Goal: Task Accomplishment & Management: Complete application form

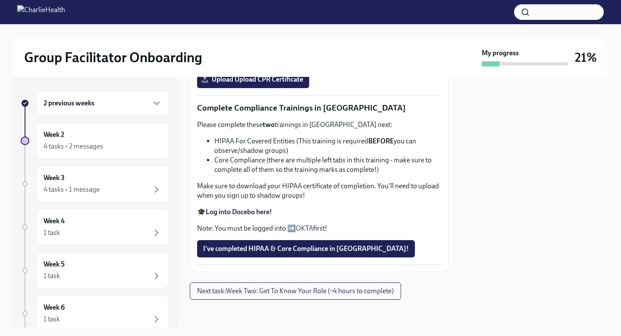
scroll to position [361, 0]
click at [294, 21] on strong "Complete your CPR & First Aid training HERE" at bounding box center [274, 17] width 136 height 8
click at [270, 84] on span "Upload Upload CPR Certificate" at bounding box center [253, 79] width 100 height 9
click at [0, 0] on input "Upload Upload CPR Certificate" at bounding box center [0, 0] width 0 height 0
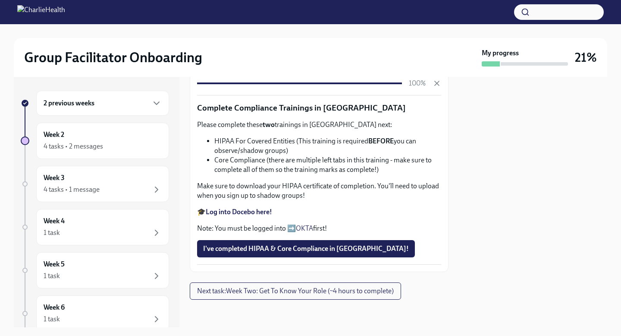
scroll to position [484, 0]
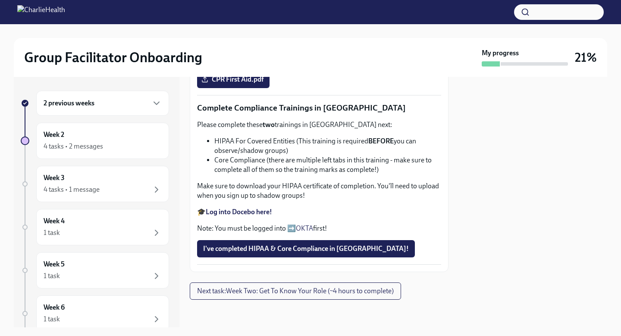
click at [249, 216] on strong "Log into Docebo here!" at bounding box center [239, 212] width 66 height 8
click at [273, 255] on button "I've completed HIPAA & Core Compliance in [GEOGRAPHIC_DATA]!" at bounding box center [306, 248] width 218 height 17
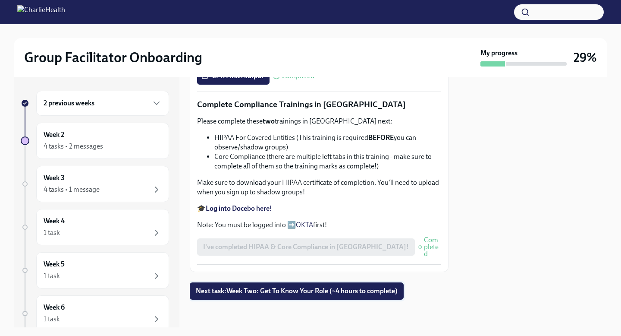
click at [258, 291] on span "Next task : Week Two: Get To Know Your Role (~4 hours to complete)" at bounding box center [297, 290] width 202 height 9
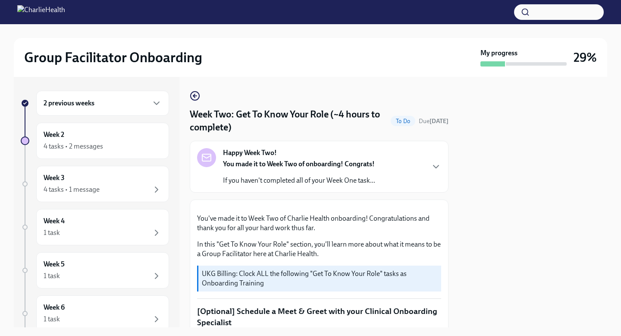
click at [124, 91] on div "2 previous weeks" at bounding box center [102, 103] width 133 height 25
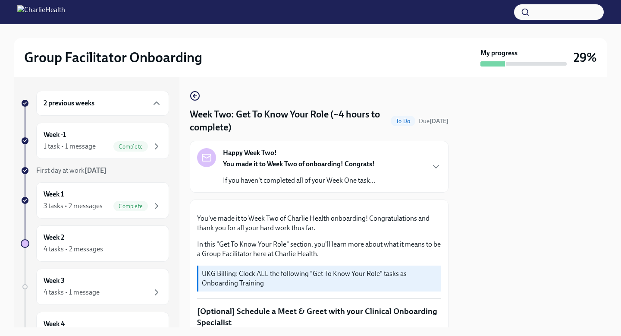
click at [196, 97] on icon "button" at bounding box center [195, 96] width 10 height 10
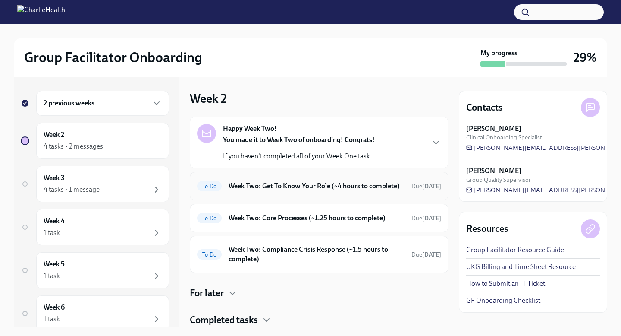
click at [396, 185] on h6 "Week Two: Get To Know Your Role (~4 hours to complete)" at bounding box center [317, 185] width 176 height 9
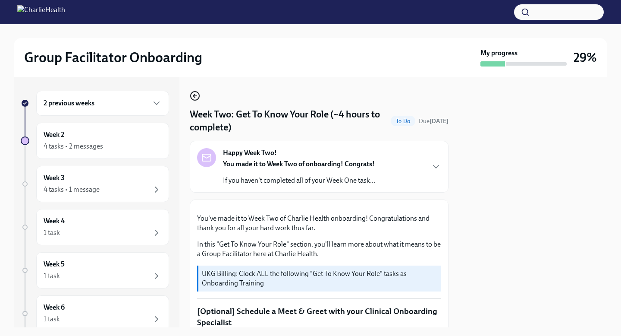
click at [198, 92] on circle "button" at bounding box center [195, 95] width 9 height 9
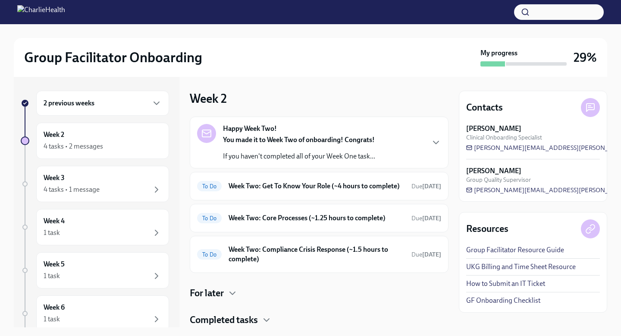
click at [362, 134] on div "Happy Week Two! You made it to Week Two of onboarding! Congrats! If you haven't…" at bounding box center [299, 142] width 152 height 37
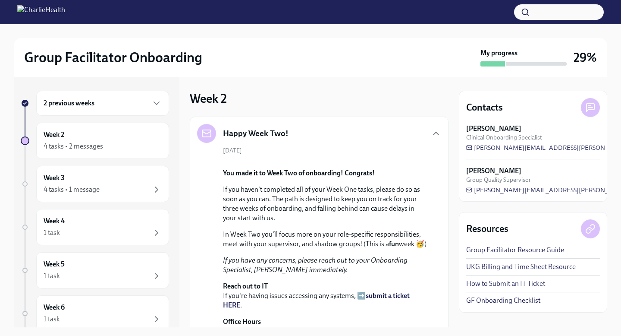
click at [258, 132] on h5 "Happy Week Two!" at bounding box center [256, 133] width 66 height 11
click at [447, 148] on div "Happy Week Two! [DATE] You made it to Week Two of onboarding! Congrats! If you …" at bounding box center [319, 239] width 259 height 246
click at [443, 138] on div "Happy Week Two! [DATE] You made it to Week Two of onboarding! Congrats! If you …" at bounding box center [319, 239] width 259 height 246
click at [438, 135] on icon "button" at bounding box center [436, 133] width 10 height 10
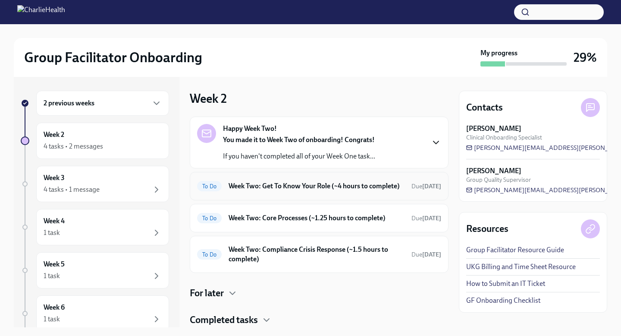
click at [369, 186] on h6 "Week Two: Get To Know Your Role (~4 hours to complete)" at bounding box center [317, 185] width 176 height 9
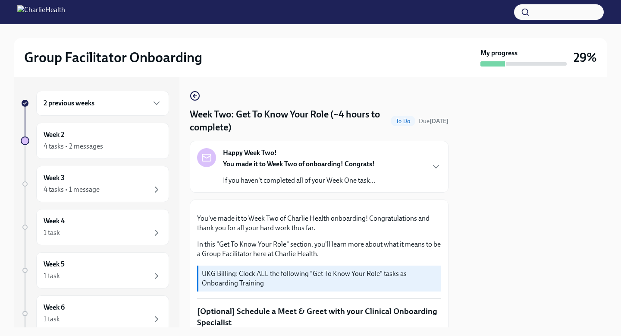
click at [371, 157] on div "Happy Week Two! You made it to Week Two of onboarding! Congrats! If you haven't…" at bounding box center [299, 166] width 152 height 37
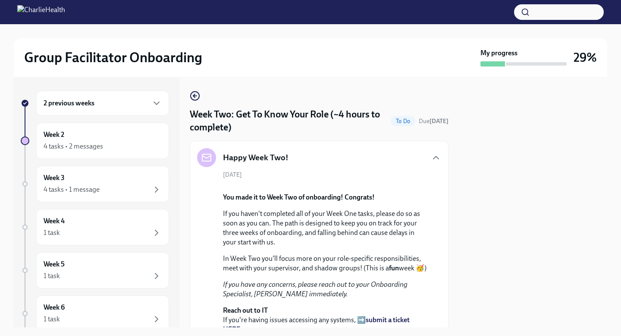
click at [371, 157] on div "Happy Week Two!" at bounding box center [319, 157] width 244 height 19
click at [427, 157] on div "Happy Week Two!" at bounding box center [319, 157] width 244 height 19
click at [436, 161] on icon "button" at bounding box center [436, 157] width 10 height 10
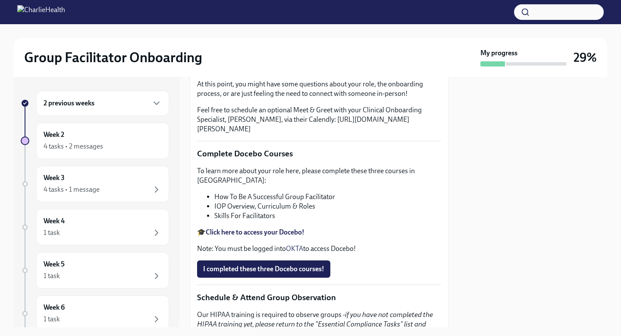
scroll to position [268, 0]
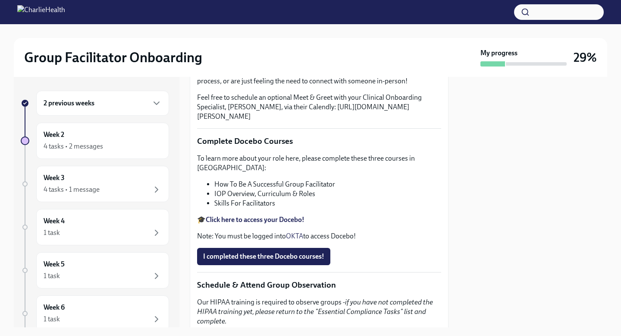
click at [222, 124] on div "You've made it to Week Two of Charlie Health onboarding! Congratulations and th…" at bounding box center [319, 309] width 244 height 740
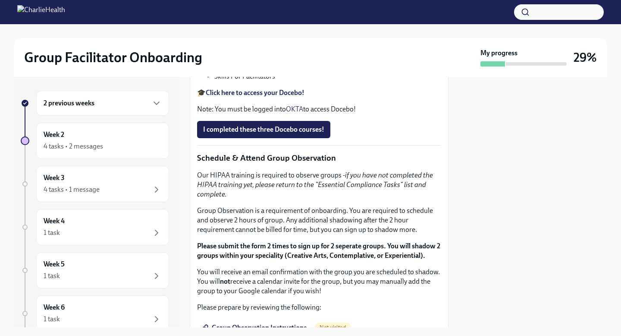
scroll to position [0, 0]
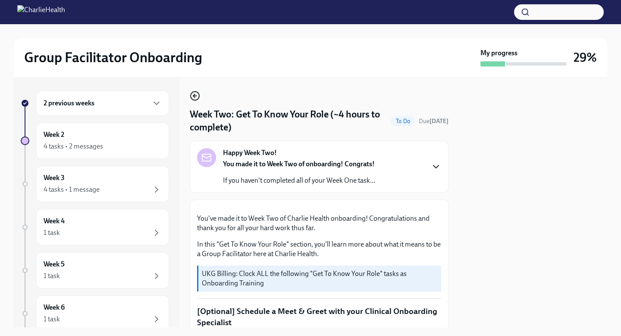
click at [193, 95] on icon "button" at bounding box center [195, 96] width 10 height 10
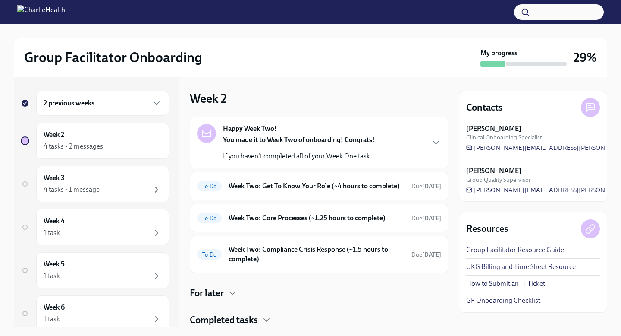
scroll to position [35, 0]
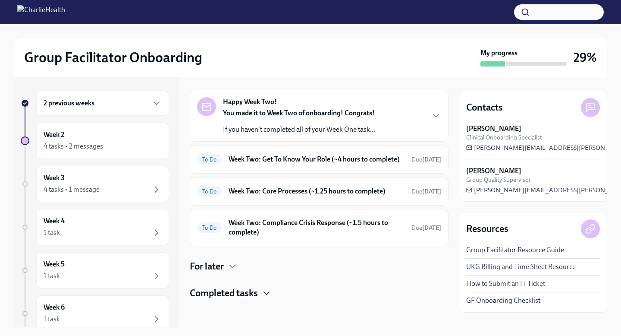
click at [269, 295] on icon "button" at bounding box center [266, 293] width 10 height 10
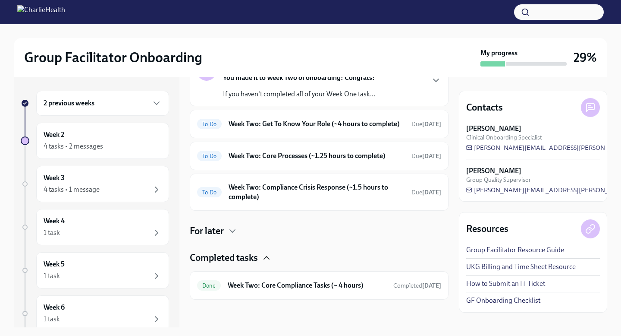
scroll to position [71, 0]
click at [286, 281] on h6 "Week Two: Core Compliance Tasks (~ 4 hours)" at bounding box center [307, 284] width 159 height 9
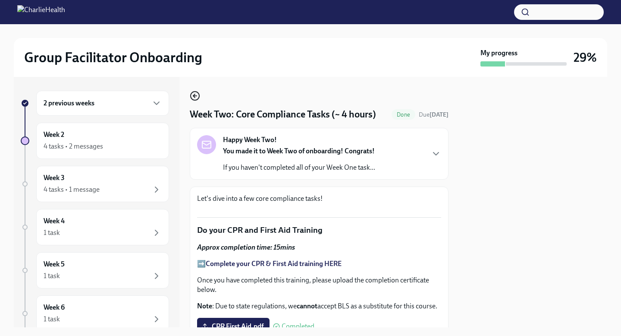
click at [195, 100] on circle "button" at bounding box center [195, 95] width 9 height 9
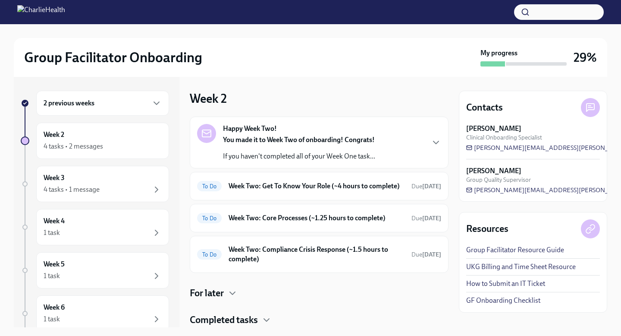
scroll to position [35, 0]
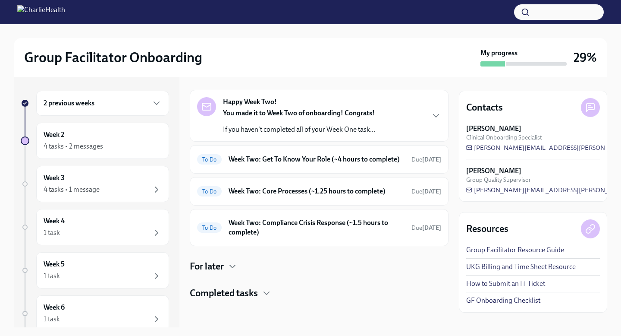
click at [255, 295] on h4 "Completed tasks" at bounding box center [224, 292] width 68 height 13
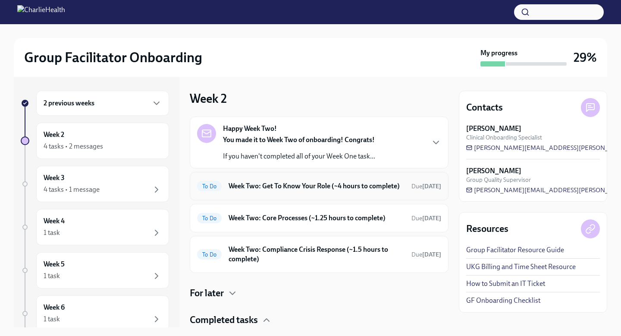
click at [279, 191] on h6 "Week Two: Get To Know Your Role (~4 hours to complete)" at bounding box center [317, 185] width 176 height 9
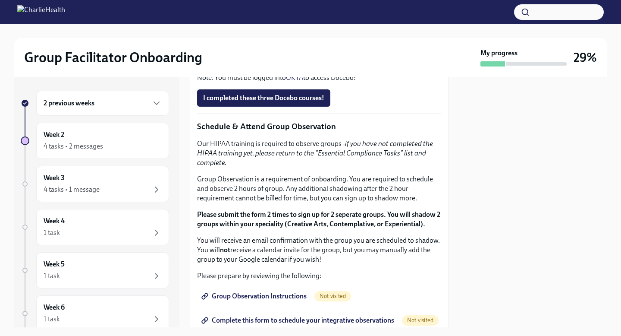
scroll to position [426, 0]
click at [273, 65] on strong "Click here to access your Docebo!" at bounding box center [255, 61] width 99 height 8
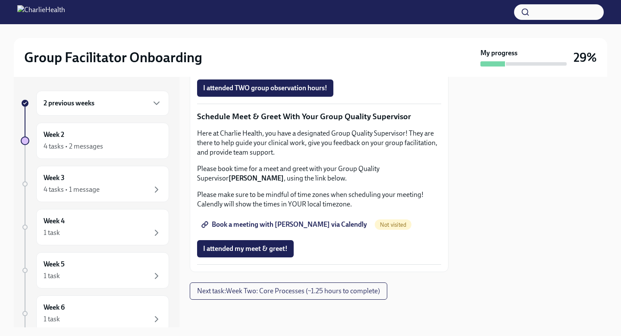
scroll to position [856, 0]
click at [309, 226] on span "Book a meeting with [PERSON_NAME] via Calendly" at bounding box center [285, 224] width 164 height 9
click at [340, 302] on div at bounding box center [319, 313] width 259 height 28
click at [339, 291] on span "Next task : Week Two: Core Processes (~1.25 hours to complete)" at bounding box center [288, 290] width 183 height 9
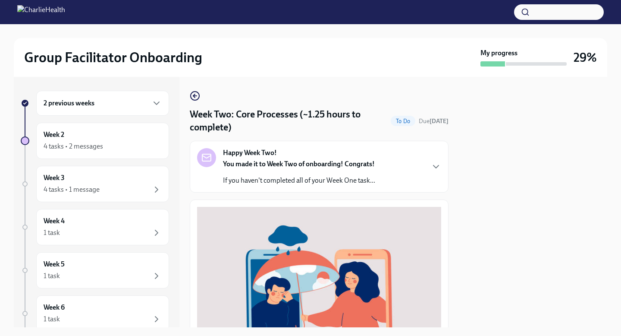
click at [314, 185] on p "If you haven't completed all of your Week One task..." at bounding box center [299, 180] width 152 height 9
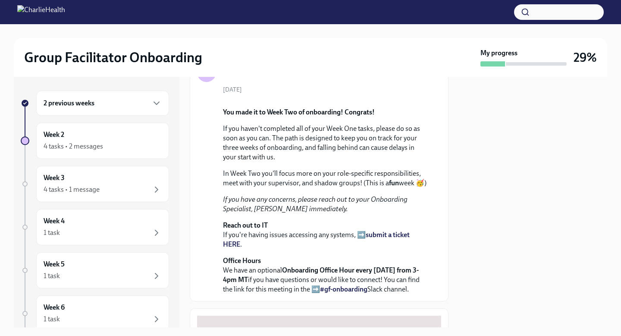
scroll to position [40, 0]
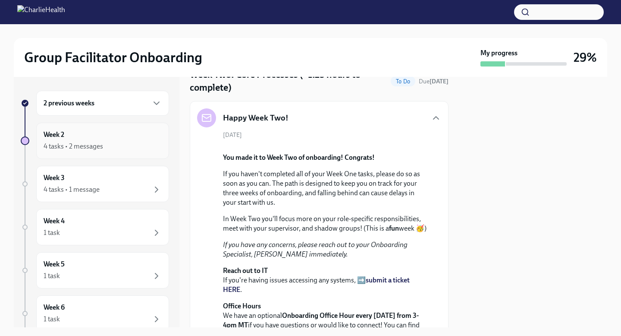
click at [150, 138] on div "Week 2 4 tasks • 2 messages" at bounding box center [103, 141] width 118 height 22
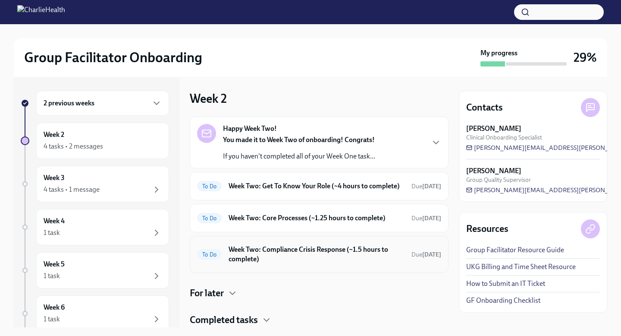
click at [295, 259] on h6 "Week Two: Compliance Crisis Response (~1.5 hours to complete)" at bounding box center [317, 254] width 176 height 19
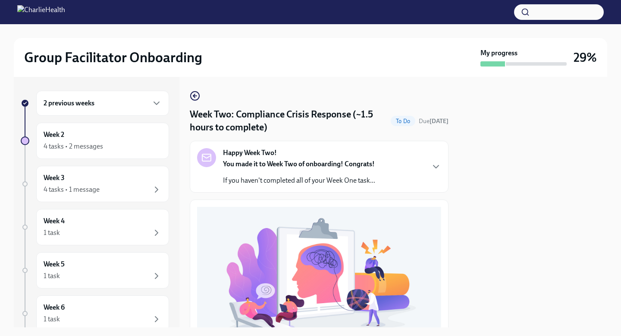
click at [315, 164] on strong "You made it to Week Two of onboarding! Congrats!" at bounding box center [299, 164] width 152 height 8
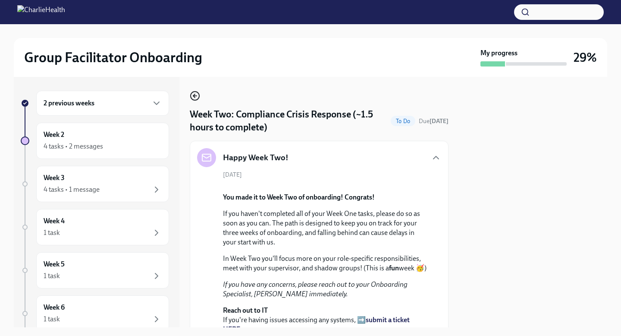
click at [195, 95] on icon "button" at bounding box center [195, 96] width 10 height 10
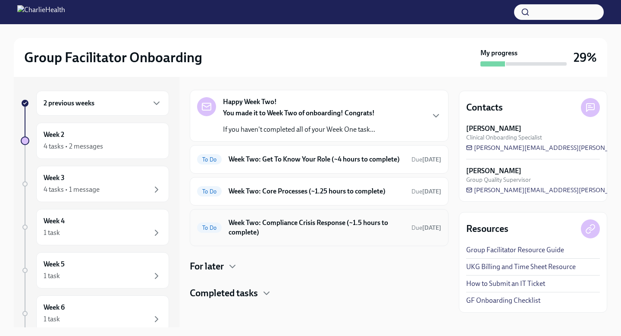
scroll to position [35, 0]
click at [240, 296] on h4 "Completed tasks" at bounding box center [224, 292] width 68 height 13
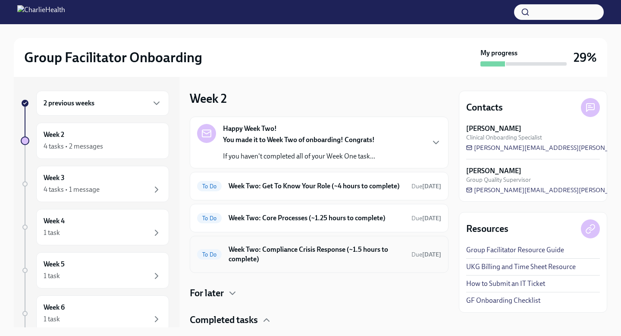
scroll to position [71, 0]
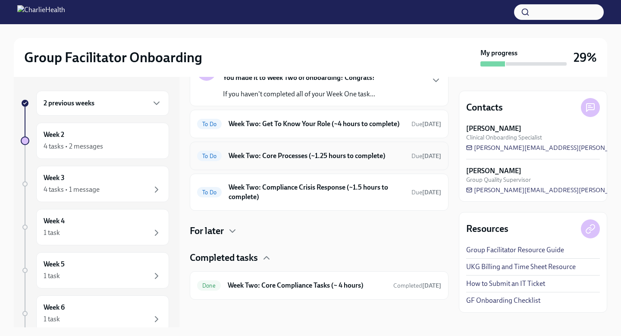
click at [286, 158] on h6 "Week Two: Core Processes (~1.25 hours to complete)" at bounding box center [317, 155] width 176 height 9
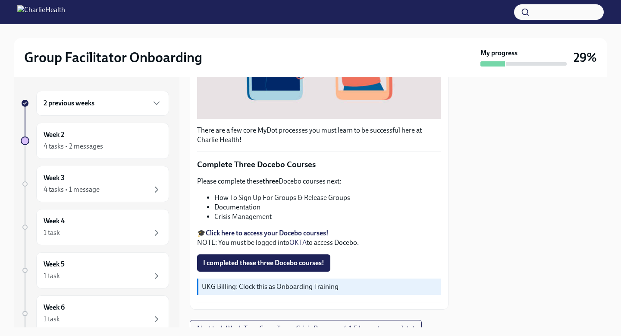
scroll to position [289, 0]
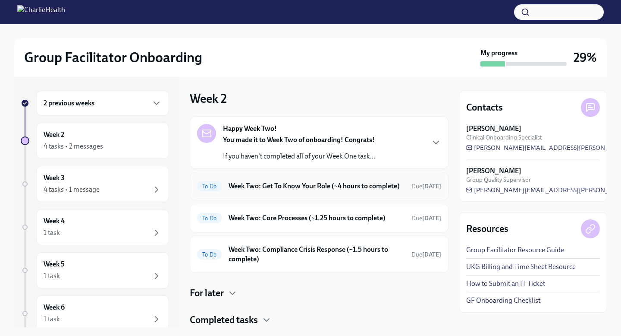
click at [297, 186] on h6 "Week Two: Get To Know Your Role (~4 hours to complete)" at bounding box center [317, 185] width 176 height 9
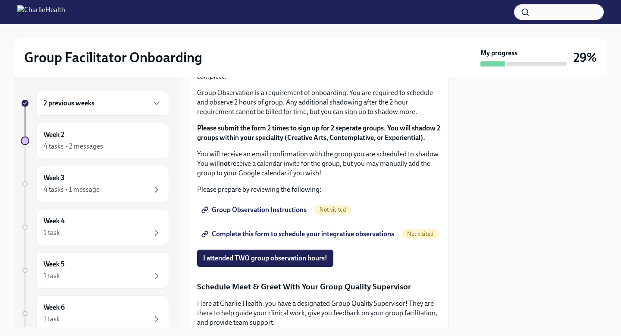
scroll to position [513, 0]
